Goal: Transaction & Acquisition: Subscribe to service/newsletter

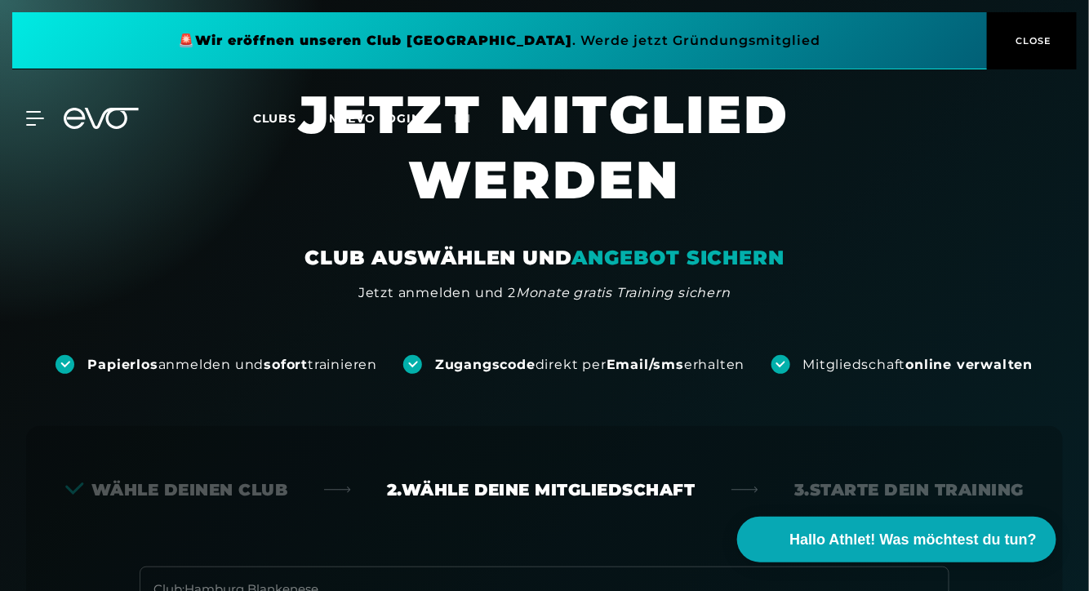
click at [1016, 48] on button "CLOSE" at bounding box center [1032, 40] width 90 height 57
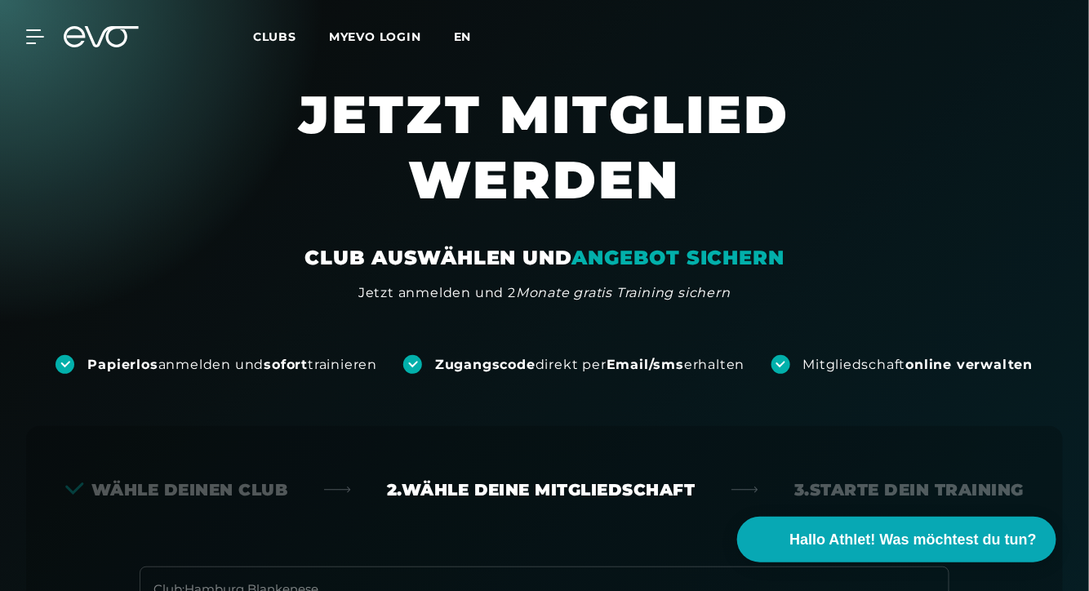
click at [456, 42] on span "en" at bounding box center [463, 36] width 18 height 15
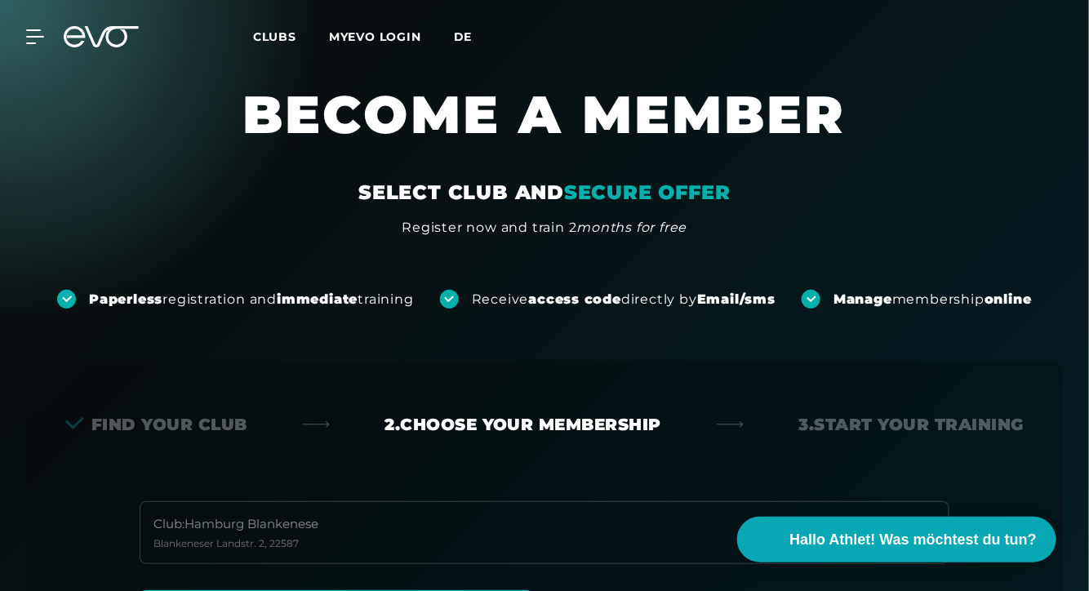
click at [469, 42] on span "de" at bounding box center [463, 36] width 19 height 15
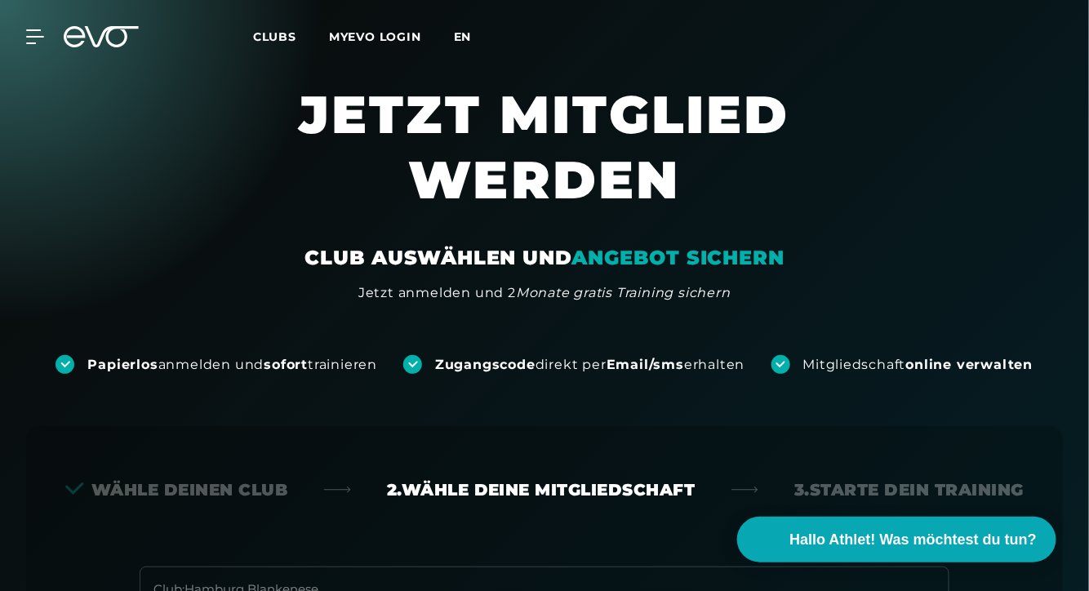
click at [469, 41] on span "en" at bounding box center [463, 36] width 18 height 15
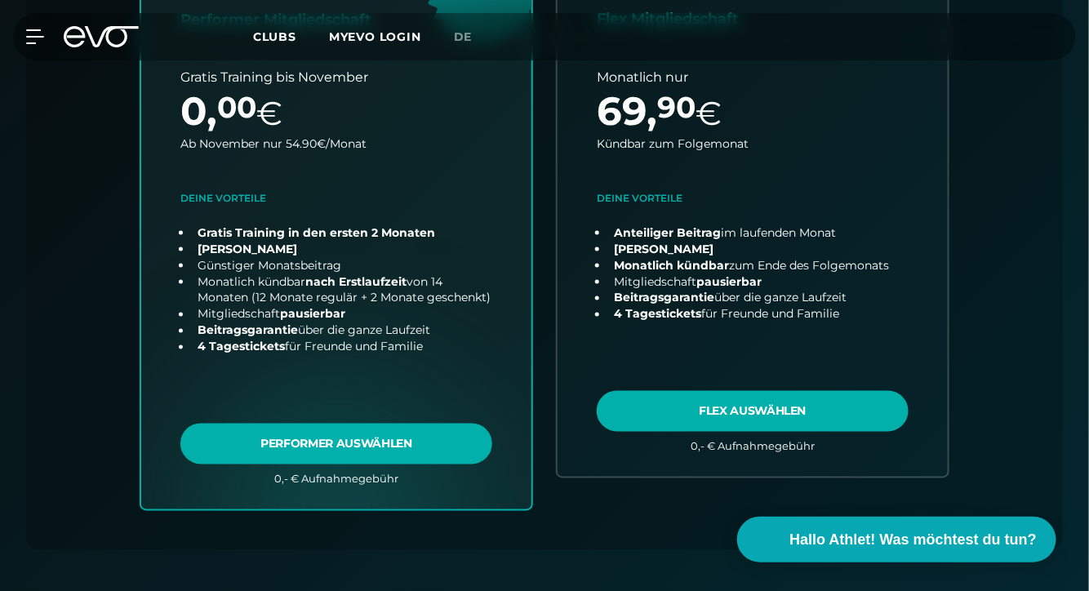
scroll to position [617, 0]
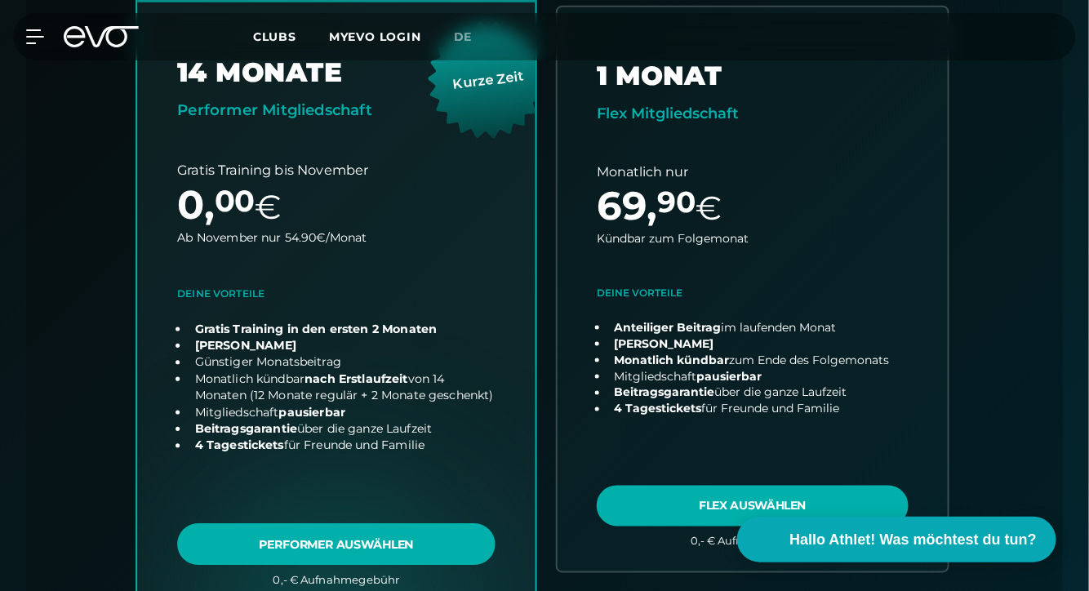
click at [314, 542] on link "choose plan" at bounding box center [336, 289] width 398 height 643
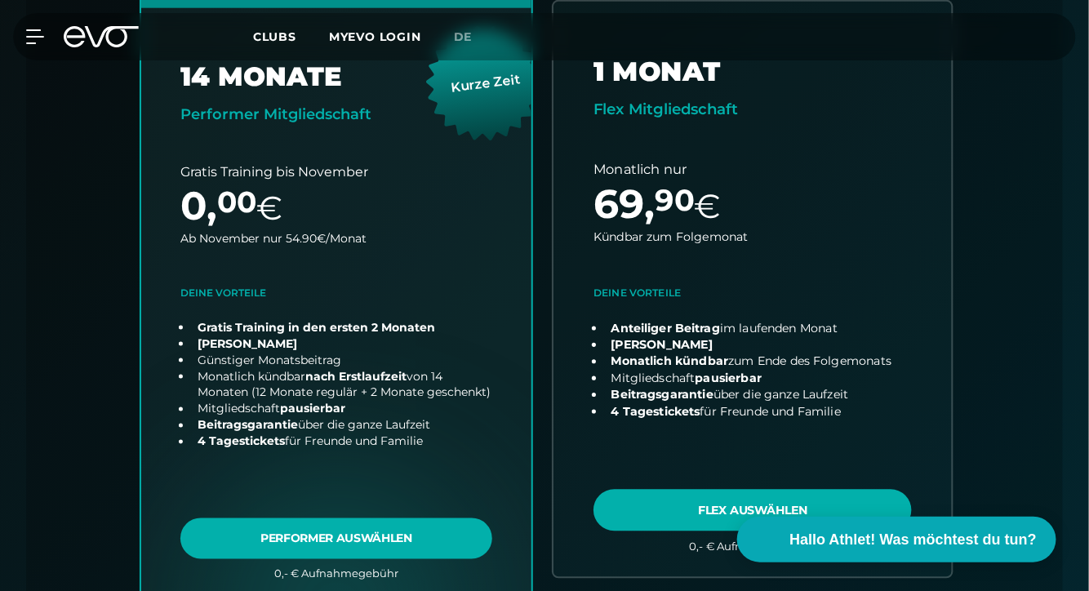
click at [726, 382] on link "choose plan" at bounding box center [753, 289] width 398 height 575
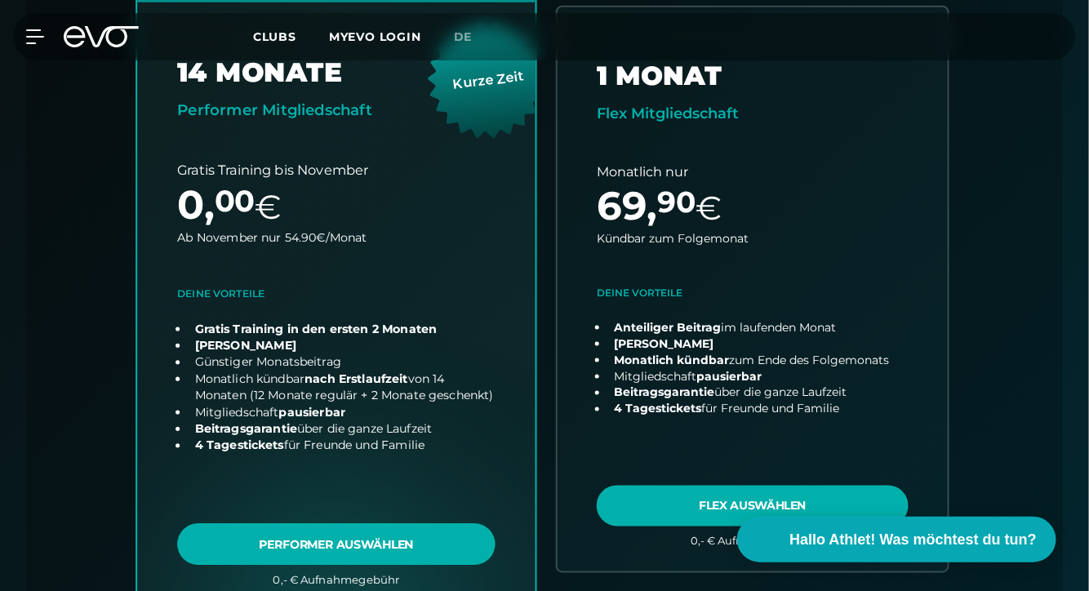
click at [317, 227] on link "choose plan" at bounding box center [336, 289] width 398 height 643
click at [398, 269] on link "choose plan" at bounding box center [336, 289] width 398 height 643
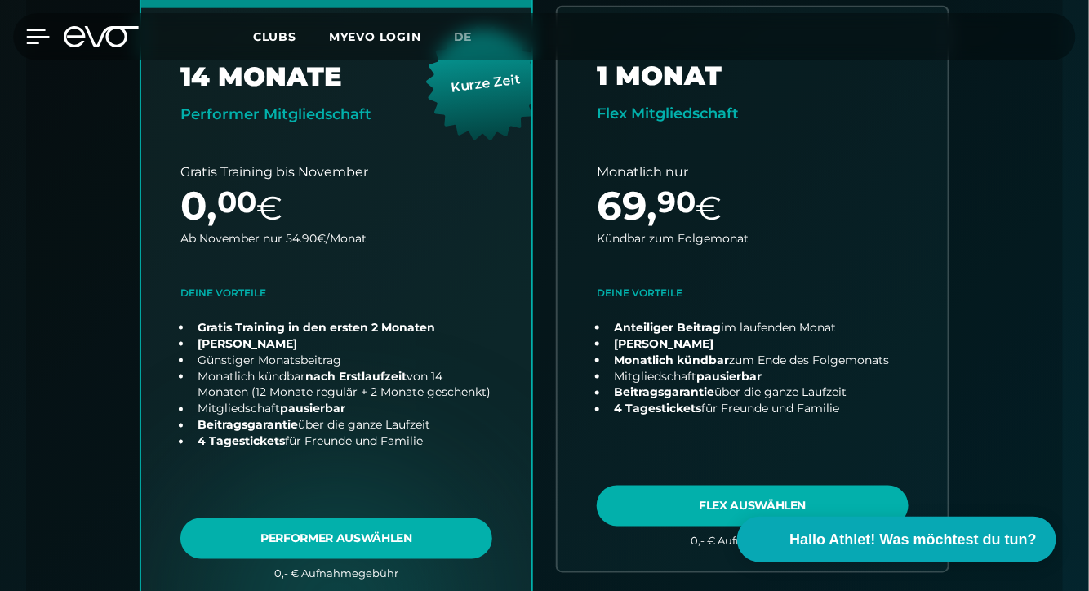
click at [41, 33] on icon at bounding box center [38, 36] width 24 height 15
